Goal: Information Seeking & Learning: Learn about a topic

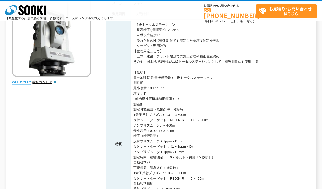
scroll to position [53, 0]
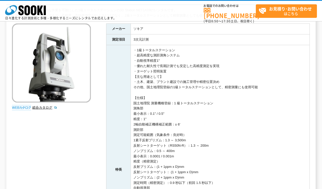
click at [125, 121] on th "特長" at bounding box center [119, 169] width 24 height 249
click at [252, 158] on td "・1級トータルステーション ・超高精度な測距測角システム ・自動視準精度1″ ・優れた耐久性で長期計測でも安定した高精度測定を実現 ・ターゲット照明装置 【主…" at bounding box center [220, 169] width 179 height 249
click at [148, 71] on td "・1級トータルステーション ・超高精度な測距測角システム ・自動視準精度1″ ・優れた耐久性で長期計測でも安定した高精度測定を実現 ・ターゲット照明装置 【主…" at bounding box center [220, 169] width 179 height 249
click at [87, 122] on div "高精度に高速に、効率的な作業を可能にした1級トータルステーションの3D Station NET1AXⅡのレンタルです。 工業計測からモニタリングまで、高精度、…" at bounding box center [161, 164] width 298 height 312
click at [179, 93] on td "・1級トータルステーション ・超高精度な測距測角システム ・自動視準精度1″ ・優れた耐久性で長期計測でも安定した高精度測定を実現 ・ターゲット照明装置 【主…" at bounding box center [220, 169] width 179 height 249
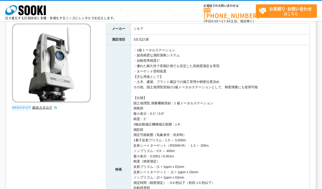
drag, startPoint x: 262, startPoint y: 87, endPoint x: 134, endPoint y: 52, distance: 132.7
click at [134, 52] on td "・1級トータルステーション ・超高精度な測距測角システム ・自動視準精度1″ ・優れた耐久性で長期計測でも安定した高精度測定を実現 ・ターゲット照明装置 【主…" at bounding box center [220, 169] width 179 height 249
copy td "・1級トータルステーション ・超高精度な測距測角システム ・自動視準精度1″ ・優れた耐久性で長期計測でも安定した高精度測定を実現 ・ターゲット照明装置 【主…"
click at [153, 70] on td "・1級トータルステーション ・超高精度な測距測角システム ・自動視準精度1″ ・優れた耐久性で長期計測でも安定した高精度測定を実現 ・ターゲット照明装置 【主…" at bounding box center [220, 169] width 179 height 249
click at [138, 62] on td "・1級トータルステーション ・超高精度な測距測角システム ・自動視準精度1″ ・優れた耐久性で長期計測でも安定した高精度測定を実現 ・ターゲット照明装置 【主…" at bounding box center [220, 169] width 179 height 249
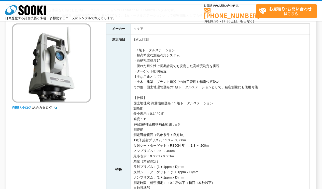
drag, startPoint x: 138, startPoint y: 55, endPoint x: 190, endPoint y: 55, distance: 51.7
click at [190, 55] on td "・1級トータルステーション ・超高精度な測距測角システム ・自動視準精度1″ ・優れた耐久性で長期計測でも安定した高精度測定を実現 ・ターゲット照明装置 【主…" at bounding box center [220, 169] width 179 height 249
